Goal: Information Seeking & Learning: Learn about a topic

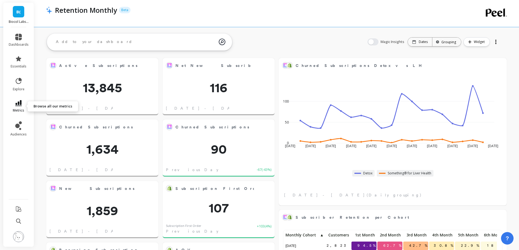
click at [22, 110] on span "metrics" at bounding box center [18, 110] width 11 height 4
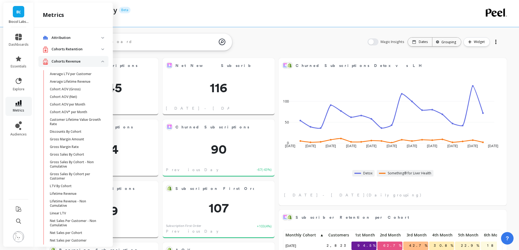
scroll to position [272, 0]
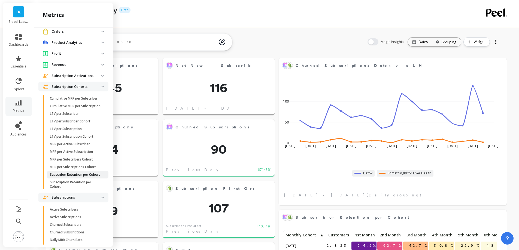
click at [75, 177] on p "Subscriber Retention per Cohort" at bounding box center [75, 175] width 50 height 4
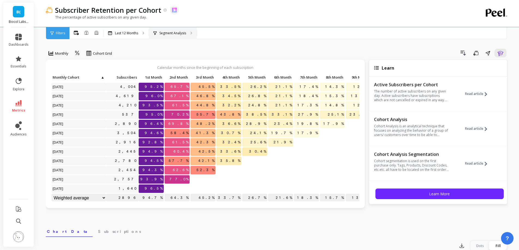
click at [178, 35] on p "Segment Analysis" at bounding box center [172, 33] width 27 height 4
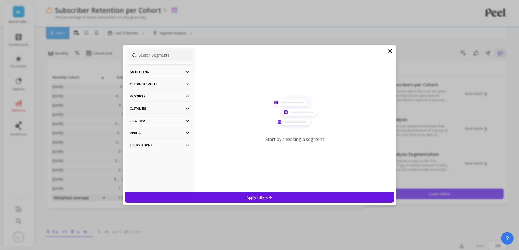
click at [151, 110] on p "Customers" at bounding box center [160, 109] width 60 height 14
click at [150, 117] on p "Customer Tags" at bounding box center [143, 119] width 25 height 5
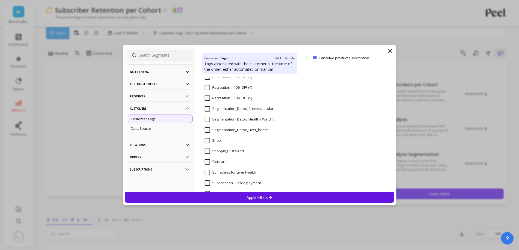
scroll to position [463, 0]
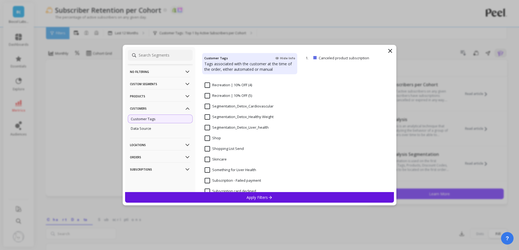
click at [249, 128] on input "Segmentation_Detox_Liver_health" at bounding box center [237, 127] width 64 height 5
click at [238, 199] on div "Apply Filters" at bounding box center [259, 197] width 269 height 11
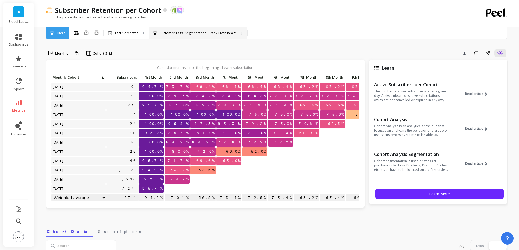
click at [225, 34] on p "Customer Tags : Segmentation_Detox_Liver_health" at bounding box center [197, 33] width 77 height 4
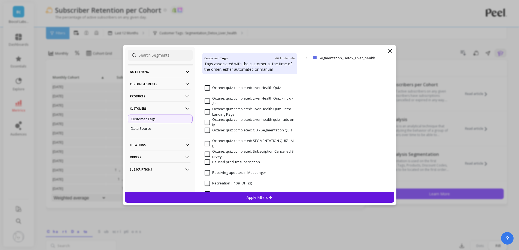
scroll to position [436, 0]
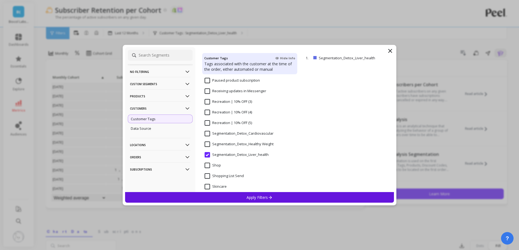
click at [259, 145] on Weight "Segmentation_Detox_Healthy Weight" at bounding box center [239, 144] width 69 height 5
click at [247, 199] on p "Apply Filters" at bounding box center [260, 197] width 26 height 5
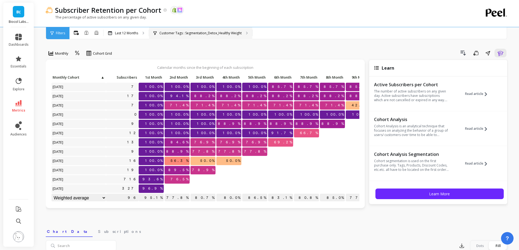
click at [188, 34] on p "Customer Tags : Segmentation_Detox_Healthy Weight" at bounding box center [200, 33] width 82 height 4
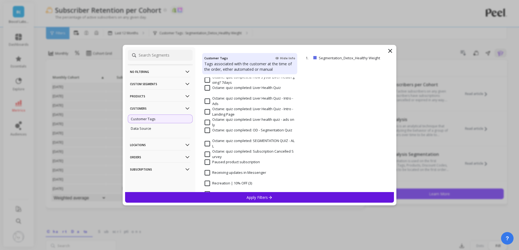
scroll to position [436, 0]
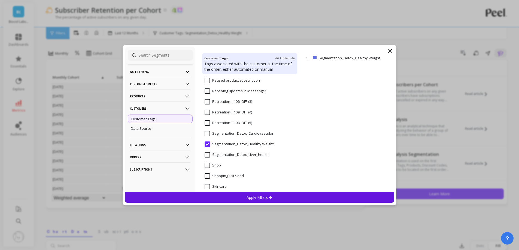
click at [238, 134] on input "Segmentation_Detox_Cardiovascular" at bounding box center [239, 133] width 69 height 5
click at [247, 197] on p "Apply Filters" at bounding box center [260, 197] width 26 height 5
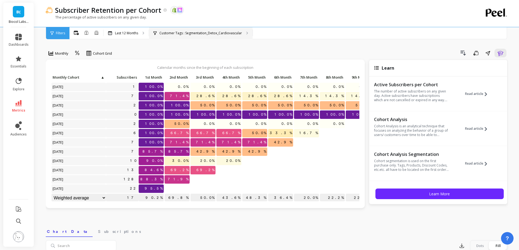
click at [217, 33] on p "Customer Tags : Segmentation_Detox_Cardiovascular" at bounding box center [200, 33] width 83 height 4
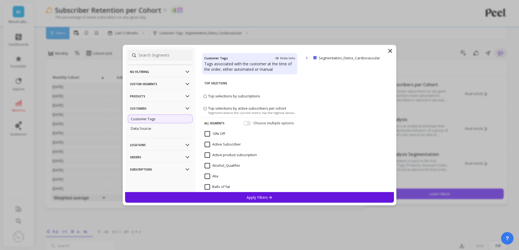
click at [164, 111] on p "Customers" at bounding box center [160, 109] width 60 height 14
click at [160, 96] on p "Products" at bounding box center [160, 96] width 60 height 14
click at [156, 127] on div "SKUs" at bounding box center [160, 126] width 65 height 9
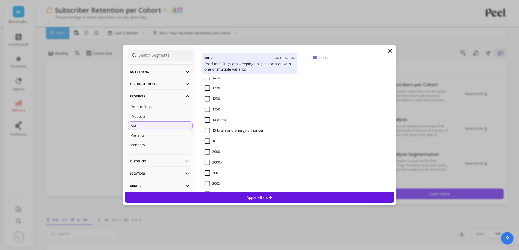
scroll to position [409, 0]
click at [222, 121] on input "14-detox" at bounding box center [216, 118] width 22 height 5
click at [244, 192] on div "Apply Filters" at bounding box center [259, 197] width 269 height 11
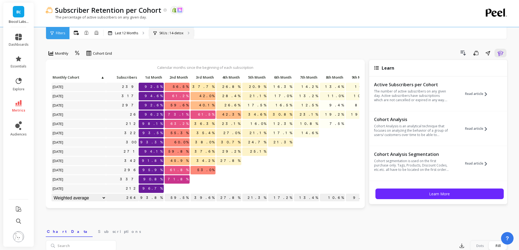
click at [184, 38] on div "SKUs : 14-detox" at bounding box center [171, 33] width 45 height 12
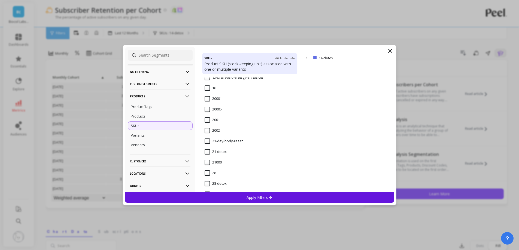
scroll to position [463, 0]
click at [222, 138] on input "21-day-body-reset" at bounding box center [224, 138] width 38 height 5
click at [247, 197] on p "Apply Filters" at bounding box center [260, 197] width 26 height 5
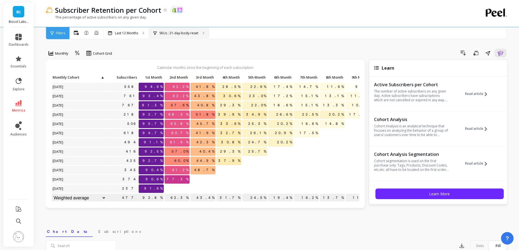
click at [173, 38] on div "SKUs : 21-day-body-reset" at bounding box center [179, 33] width 60 height 12
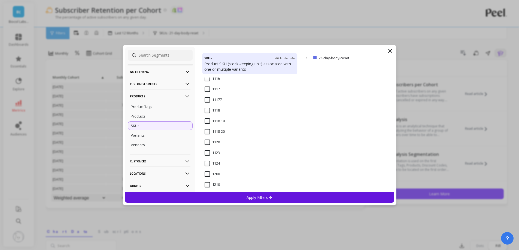
scroll to position [463, 0]
click at [220, 149] on input "21-detox" at bounding box center [216, 148] width 22 height 5
click at [237, 200] on div "Apply Filters" at bounding box center [259, 197] width 269 height 11
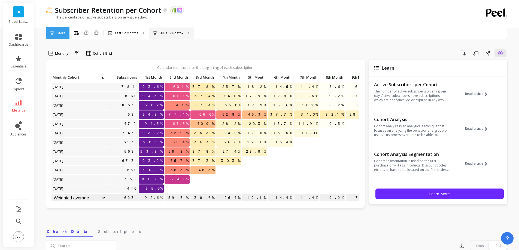
click at [185, 32] on div "SKUs : 21-detox" at bounding box center [171, 33] width 45 height 12
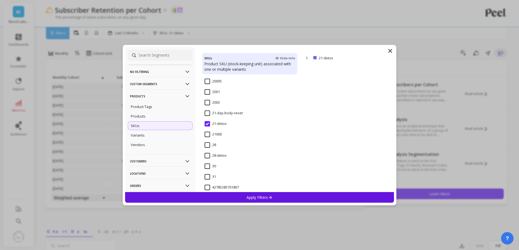
scroll to position [490, 0]
click at [214, 150] on div "28-detox" at bounding box center [249, 157] width 95 height 16
click at [257, 199] on p "Apply Filters" at bounding box center [260, 197] width 26 height 5
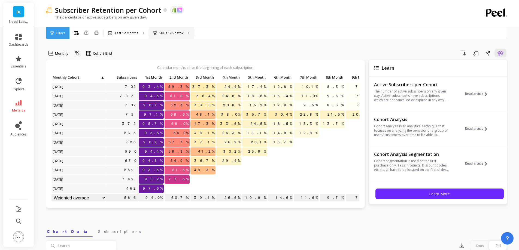
click at [180, 36] on div "SKUs : 28-detox" at bounding box center [171, 33] width 45 height 12
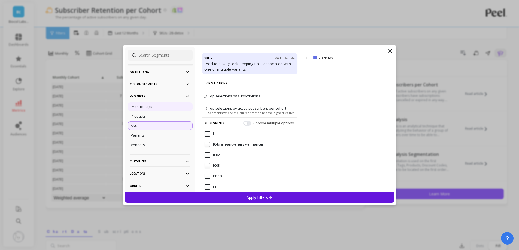
click at [159, 105] on div "Product Tags" at bounding box center [160, 106] width 65 height 9
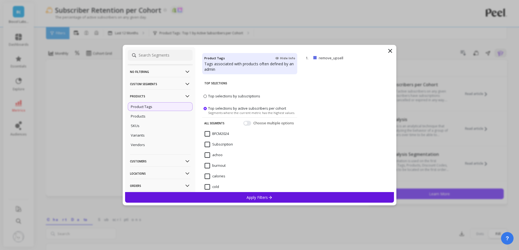
click at [156, 96] on p "Products" at bounding box center [160, 96] width 60 height 14
click at [157, 108] on p "Customers" at bounding box center [160, 109] width 60 height 14
click at [157, 116] on div "Customer Tags" at bounding box center [160, 119] width 65 height 9
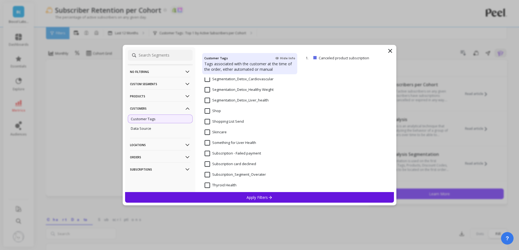
scroll to position [463, 0]
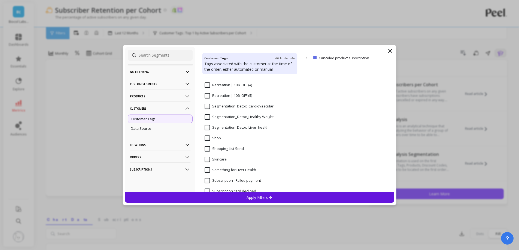
click at [251, 126] on input "Segmentation_Detox_Liver_health" at bounding box center [237, 127] width 64 height 5
click at [250, 201] on div "Apply Filters" at bounding box center [259, 197] width 269 height 11
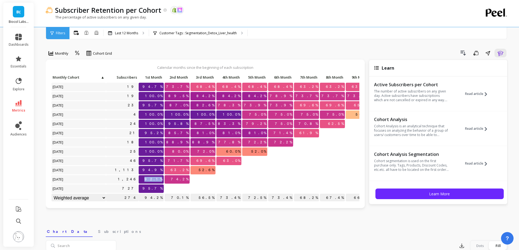
drag, startPoint x: 162, startPoint y: 181, endPoint x: 150, endPoint y: 180, distance: 12.3
click at [150, 180] on p "92.1%" at bounding box center [151, 179] width 25 height 8
click at [234, 27] on div "Subscriber Retention per Cohort The data you are viewing comes from: Shopify Sk…" at bounding box center [255, 13] width 418 height 27
click at [234, 29] on div "Customer Tags : Segmentation_Detox_Liver_health" at bounding box center [198, 33] width 98 height 12
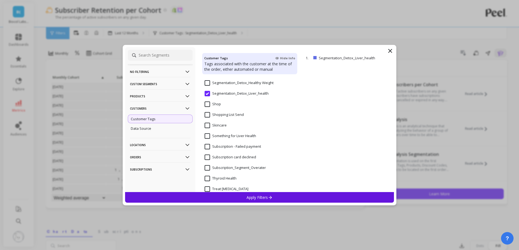
scroll to position [487, 0]
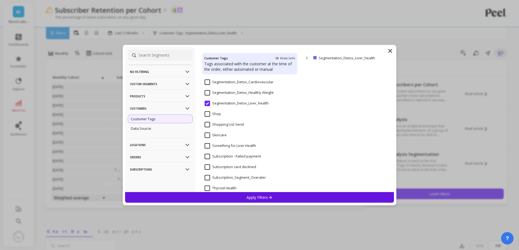
click at [223, 83] on input "Segmentation_Detox_Cardiovascular" at bounding box center [239, 82] width 69 height 5
click at [249, 195] on p "Apply Filters" at bounding box center [260, 197] width 26 height 5
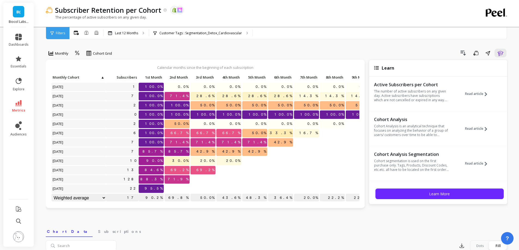
click at [236, 25] on div "The percentage of active subscribers on any given day." at bounding box center [255, 20] width 418 height 10
click at [236, 27] on div "Customer Tags : Segmentation_Detox_Cardiovascular" at bounding box center [201, 33] width 104 height 12
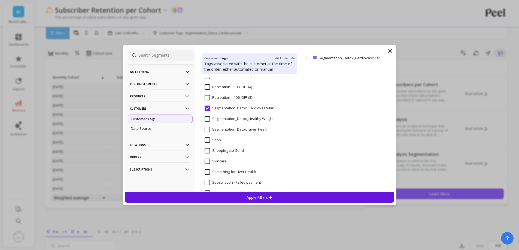
scroll to position [463, 0]
click at [247, 117] on Weight "Segmentation_Detox_Healthy Weight" at bounding box center [239, 116] width 69 height 5
click at [246, 196] on div "Apply Filters" at bounding box center [259, 197] width 269 height 11
